Goal: Task Accomplishment & Management: Complete application form

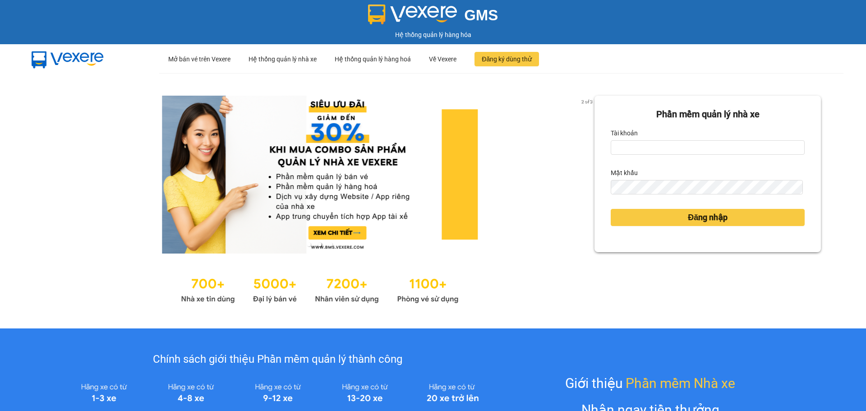
click at [665, 156] on form "Phần mềm quản lý nhà xe Tài khoản Mật khẩu Đăng nhập" at bounding box center [708, 173] width 194 height 133
click at [664, 151] on input "Tài khoản" at bounding box center [708, 147] width 194 height 14
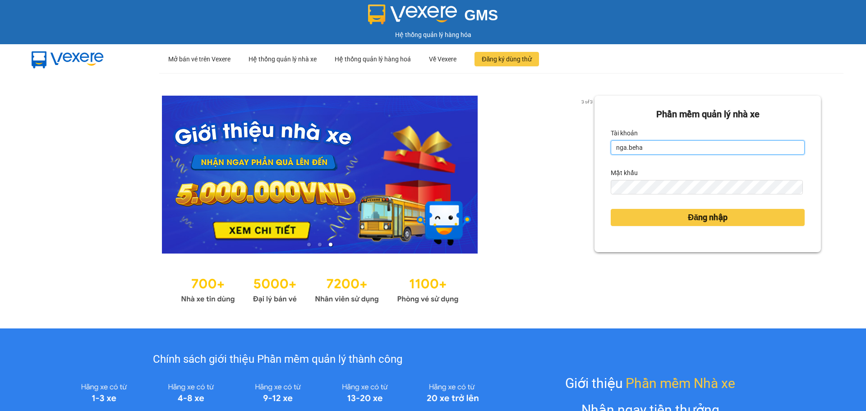
type input "nga.beha"
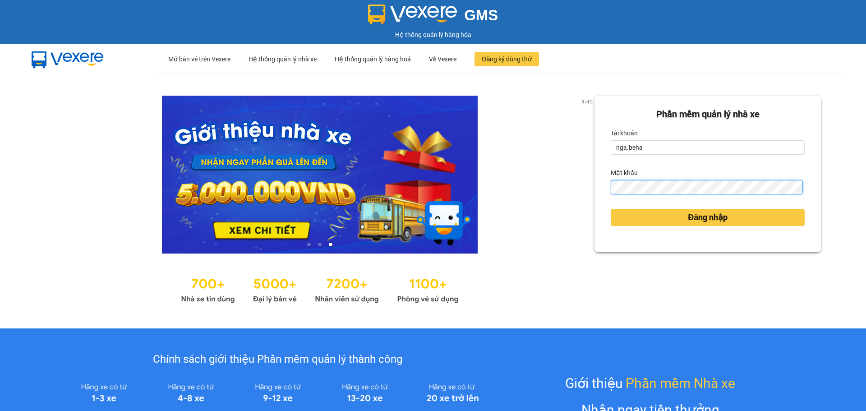
click at [611, 209] on button "Đăng nhập" at bounding box center [708, 217] width 194 height 17
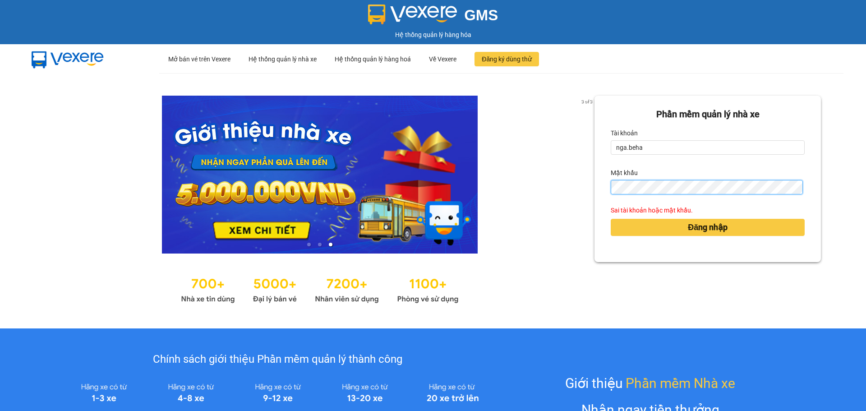
click at [611, 219] on button "Đăng nhập" at bounding box center [708, 227] width 194 height 17
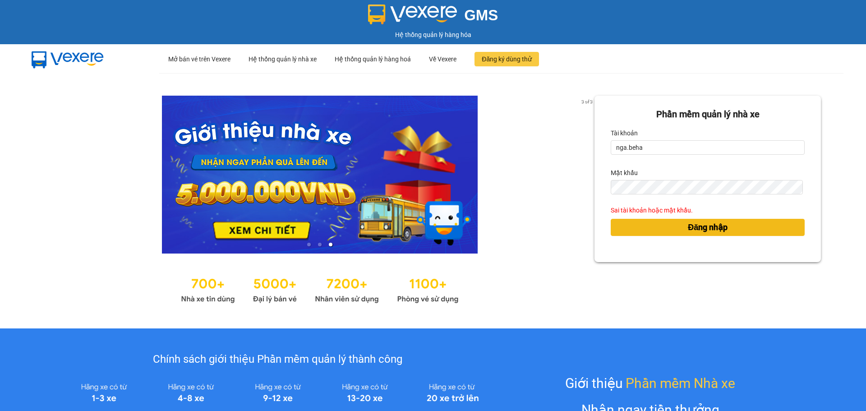
click at [627, 223] on button "Đăng nhập" at bounding box center [708, 227] width 194 height 17
click at [633, 224] on button "Đăng nhập" at bounding box center [708, 227] width 194 height 17
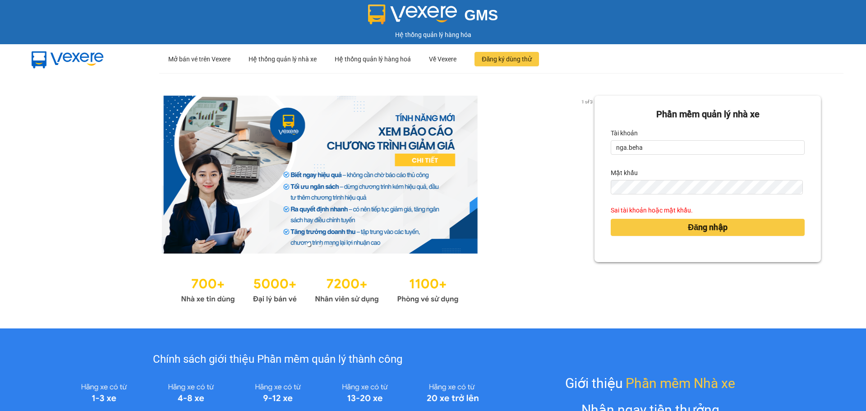
click at [646, 195] on form "Phần mềm quản lý nhà xe Tài khoản nga.beha Mật khẩu Sai tài khoản hoặc mật khẩu…" at bounding box center [708, 178] width 194 height 143
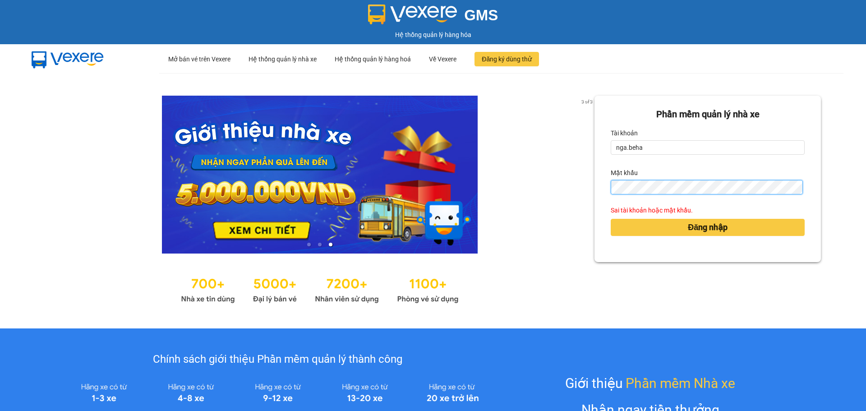
click at [611, 219] on button "Đăng nhập" at bounding box center [708, 227] width 194 height 17
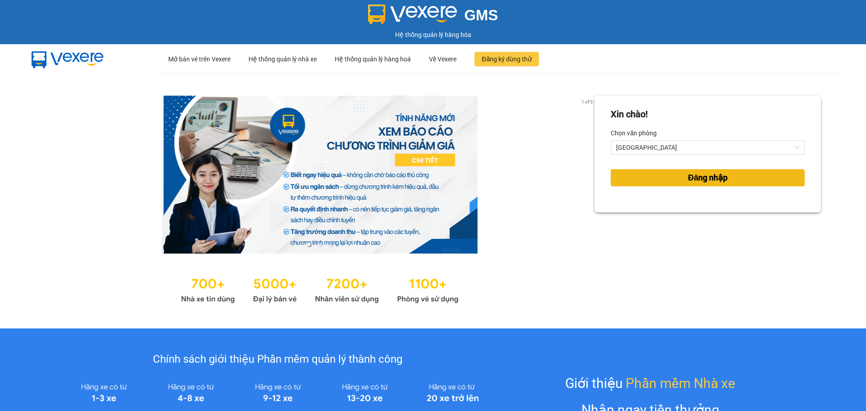
click at [655, 185] on button "Đăng nhập" at bounding box center [708, 177] width 194 height 17
